Goal: Transaction & Acquisition: Purchase product/service

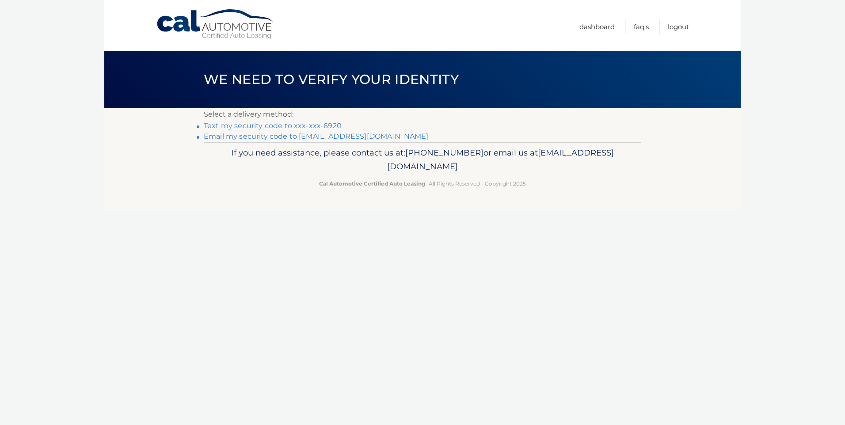
click at [288, 135] on link "Email my security code to [EMAIL_ADDRESS][DOMAIN_NAME]" at bounding box center [316, 136] width 225 height 8
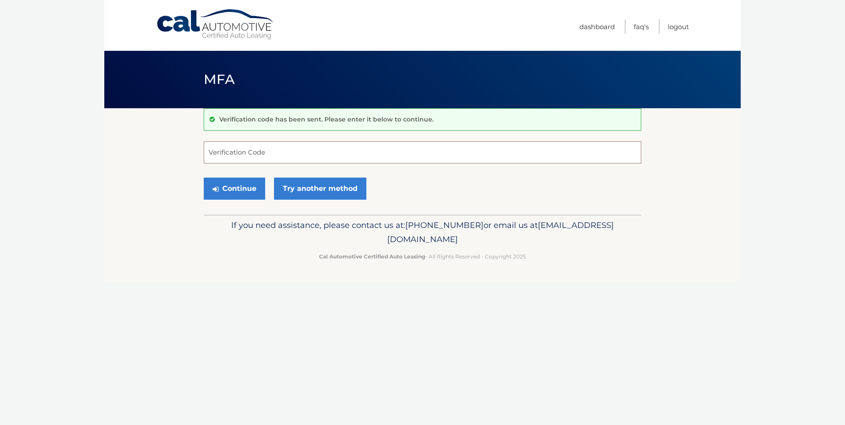
click at [276, 151] on input "Verification Code" at bounding box center [423, 152] width 438 height 22
type input "432508"
click at [247, 185] on button "Continue" at bounding box center [234, 189] width 61 height 22
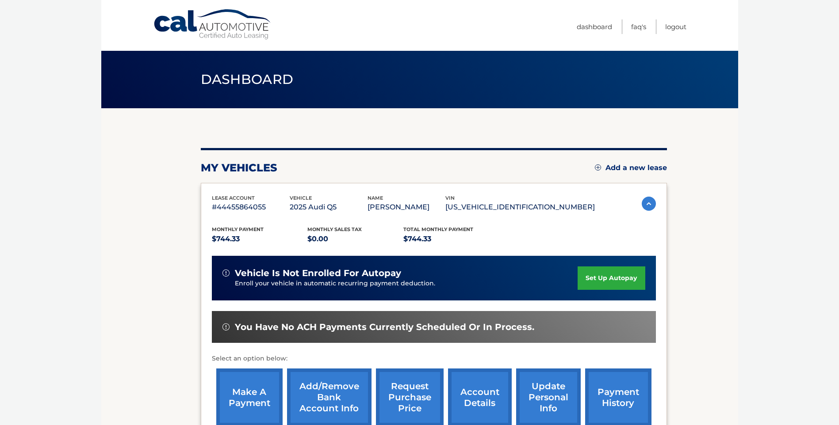
click at [238, 393] on link "make a payment" at bounding box center [249, 398] width 66 height 58
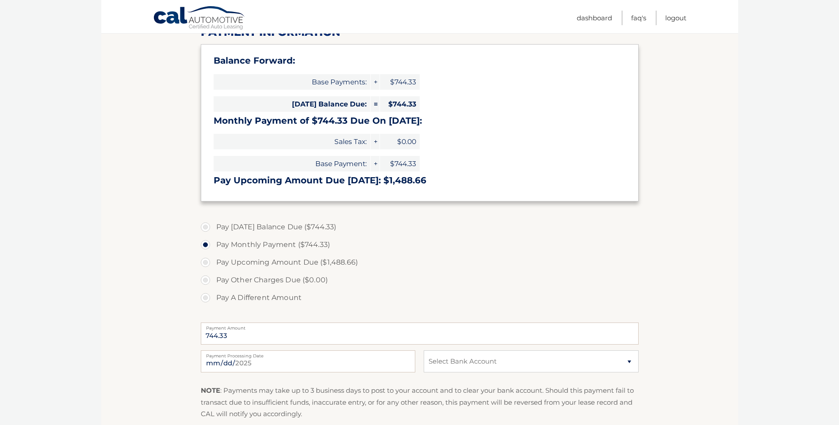
scroll to position [133, 0]
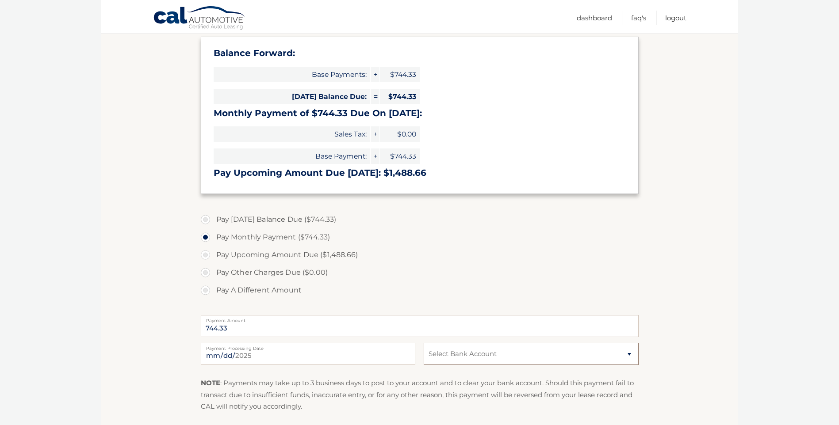
click at [528, 355] on select "Select Bank Account Checking AMBOY BANK *****2621 Checking JPMORGAN CHASE BANK,…" at bounding box center [531, 354] width 214 height 22
select select "ZTkzNzJjNjktZTc5Yi00NmY2LTk5OWEtZTYzMTI2MzM3YjVk"
click at [424, 343] on select "Select Bank Account Checking AMBOY BANK *****2621 Checking JPMORGAN CHASE BANK,…" at bounding box center [531, 354] width 214 height 22
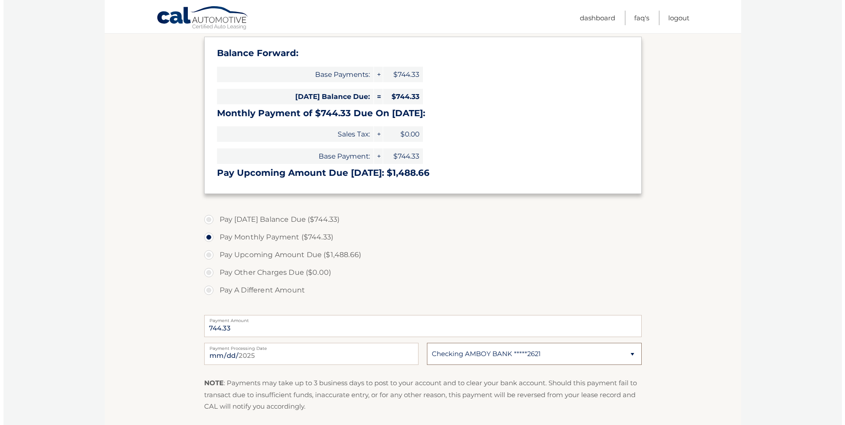
scroll to position [221, 0]
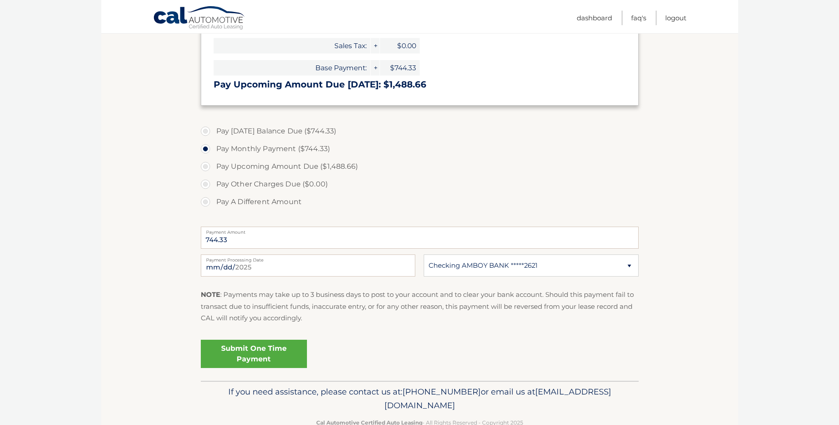
click at [249, 352] on link "Submit One Time Payment" at bounding box center [254, 354] width 106 height 28
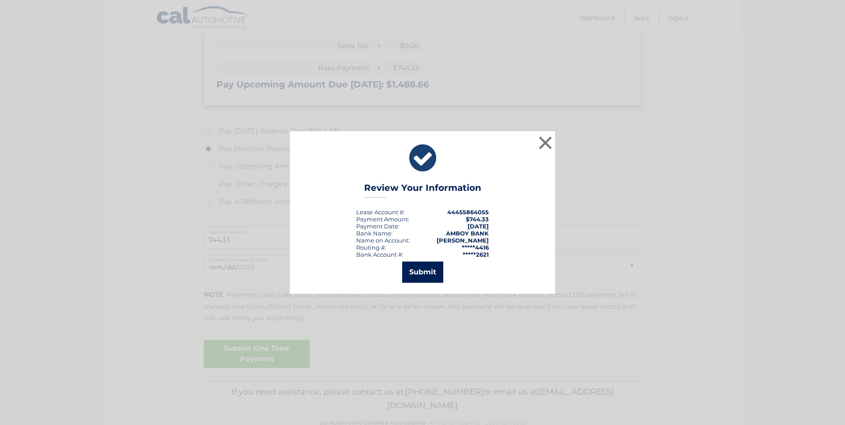
click at [425, 275] on button "Submit" at bounding box center [422, 272] width 41 height 21
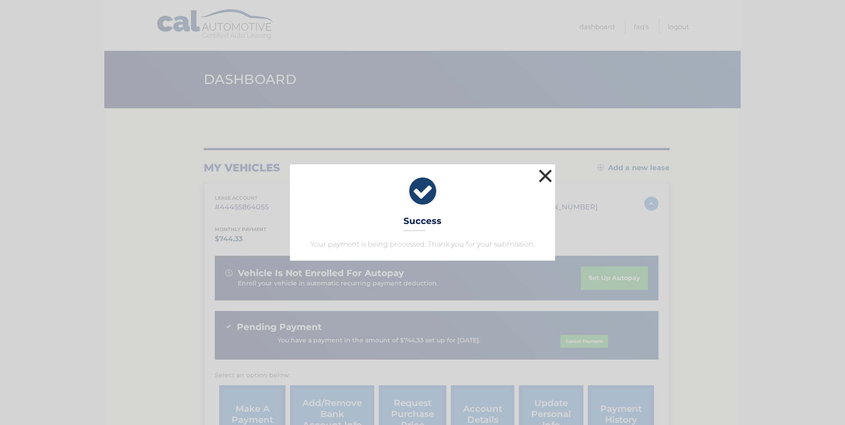
click at [548, 177] on button "×" at bounding box center [546, 176] width 18 height 18
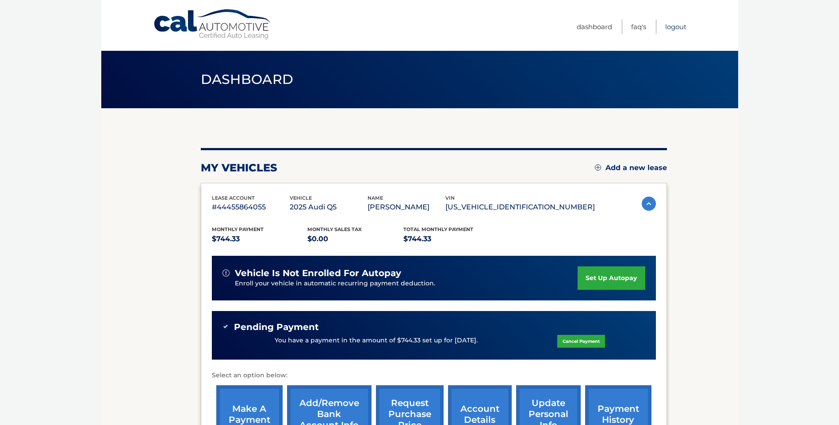
click at [678, 27] on link "Logout" at bounding box center [675, 26] width 21 height 15
